Goal: Task Accomplishment & Management: Manage account settings

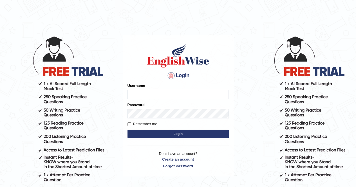
click at [184, 96] on input "Username" at bounding box center [178, 95] width 101 height 10
